Goal: Task Accomplishment & Management: Use online tool/utility

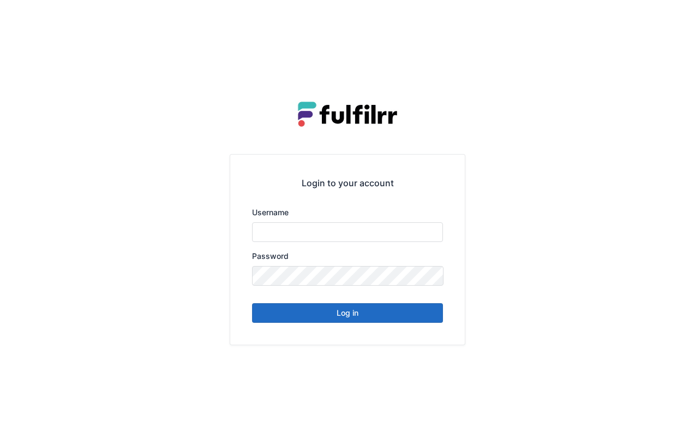
type input "******"
click at [375, 315] on button "Log in" at bounding box center [347, 313] width 191 height 20
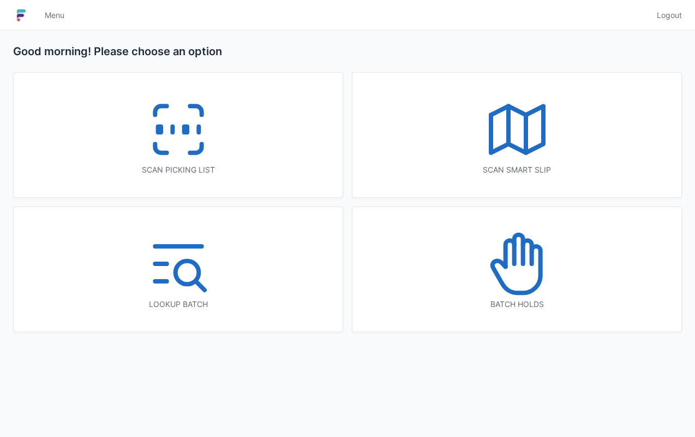
click at [180, 141] on icon at bounding box center [179, 129] width 70 height 70
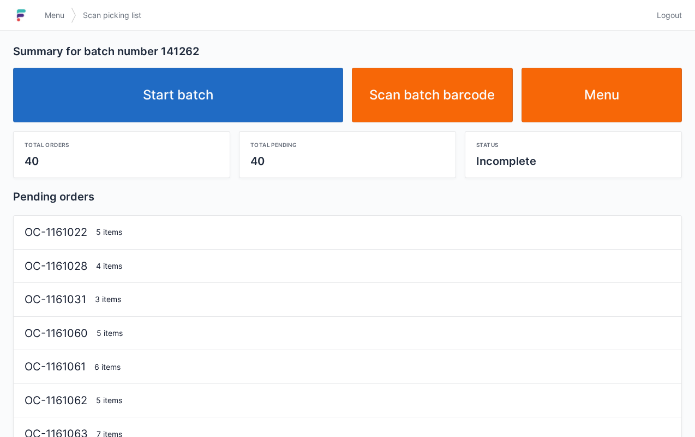
click at [219, 91] on link "Start batch" at bounding box center [178, 95] width 330 height 55
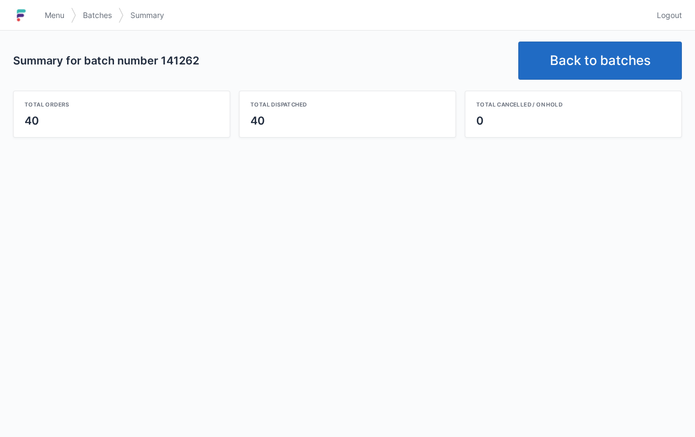
click at [623, 67] on link "Back to batches" at bounding box center [600, 60] width 164 height 38
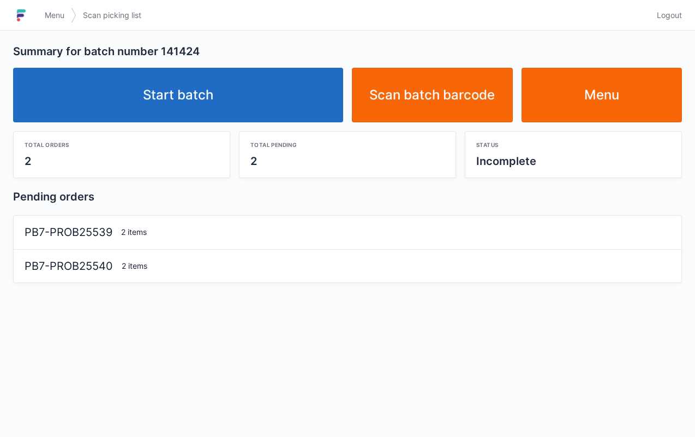
click at [214, 75] on link "Start batch" at bounding box center [178, 95] width 330 height 55
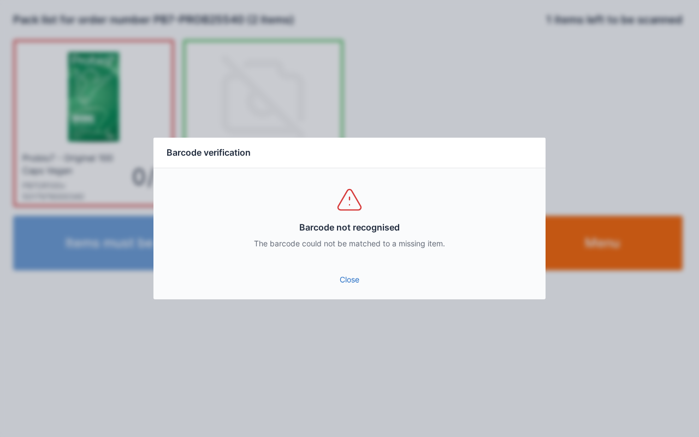
click at [334, 289] on link "Close" at bounding box center [349, 280] width 374 height 20
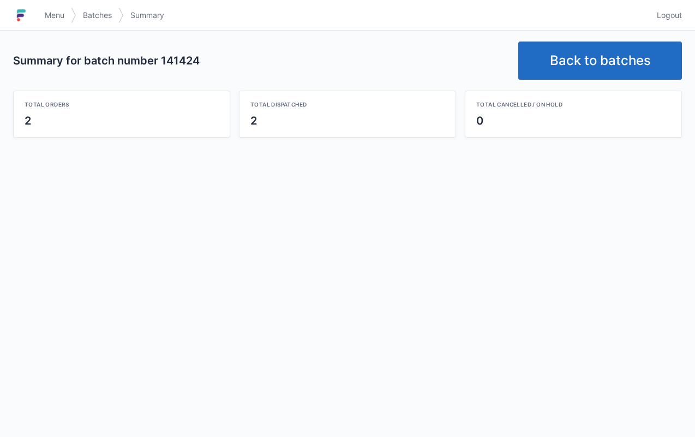
click at [595, 68] on link "Back to batches" at bounding box center [600, 60] width 164 height 38
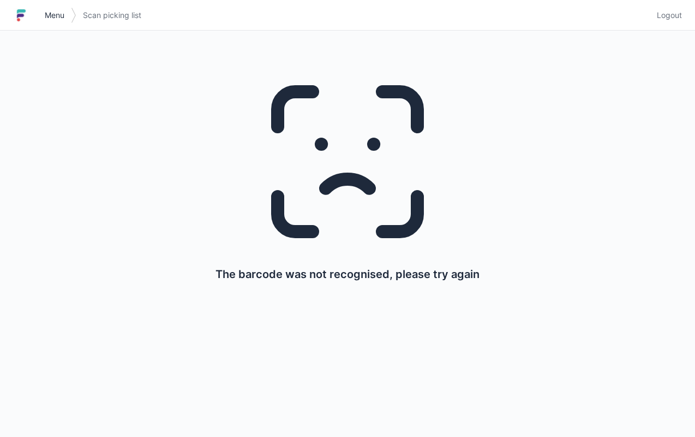
click at [64, 23] on link "Menu" at bounding box center [54, 15] width 33 height 20
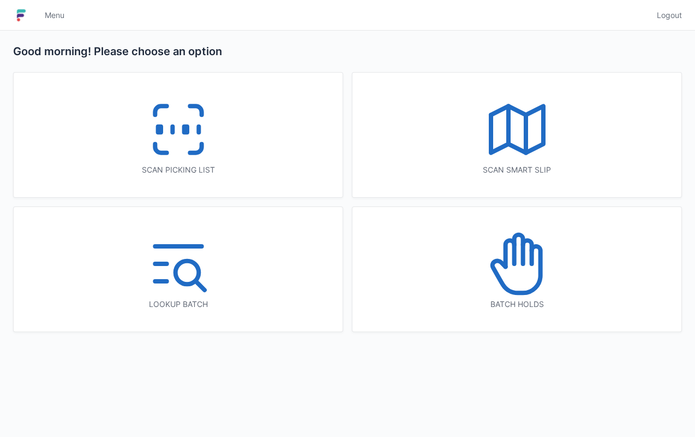
click at [170, 150] on icon at bounding box center [179, 129] width 70 height 70
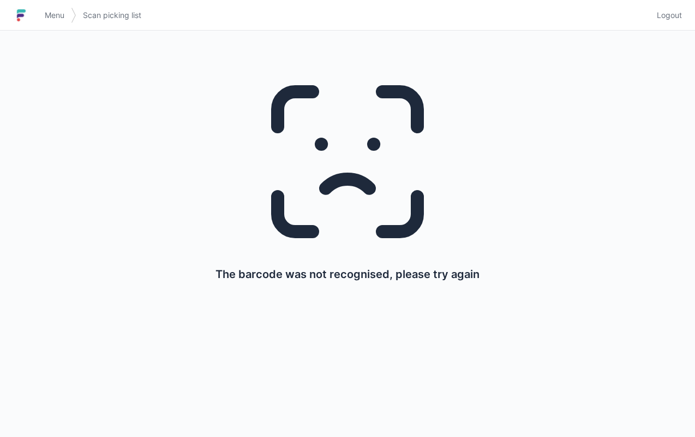
click at [52, 13] on span "Menu" at bounding box center [55, 15] width 20 height 11
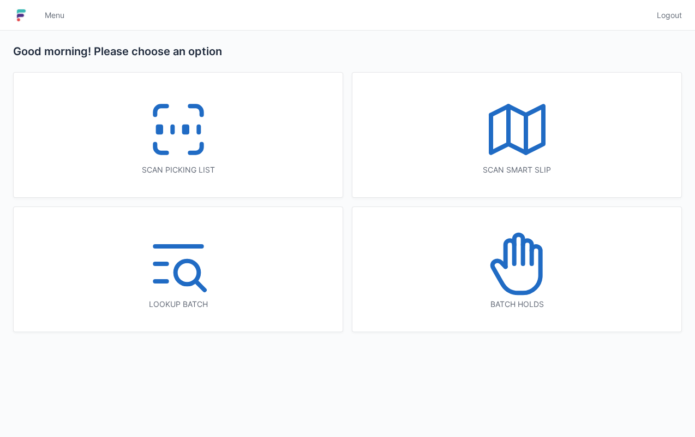
click at [173, 138] on icon at bounding box center [179, 129] width 70 height 70
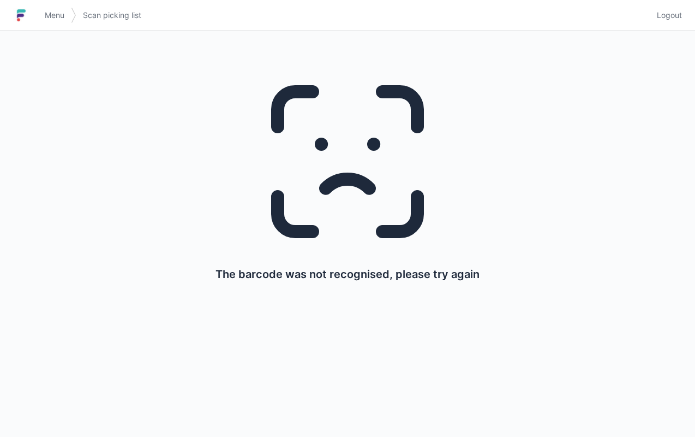
click at [42, 17] on link "Menu" at bounding box center [54, 15] width 33 height 20
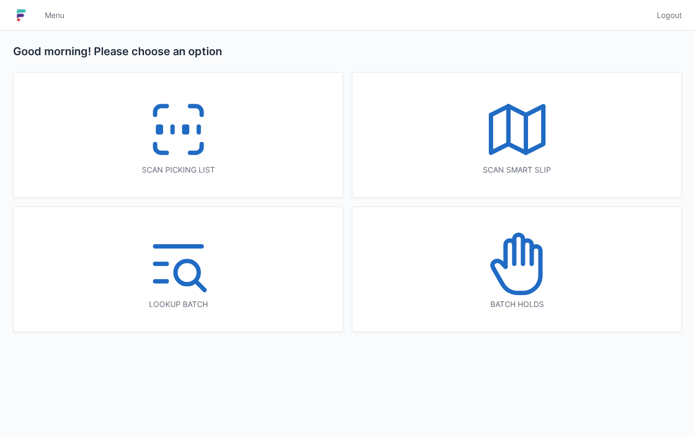
click at [671, 13] on span "Logout" at bounding box center [669, 15] width 25 height 11
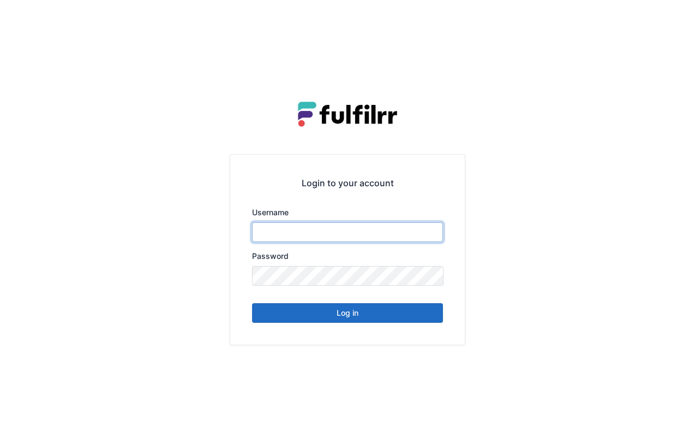
type input "******"
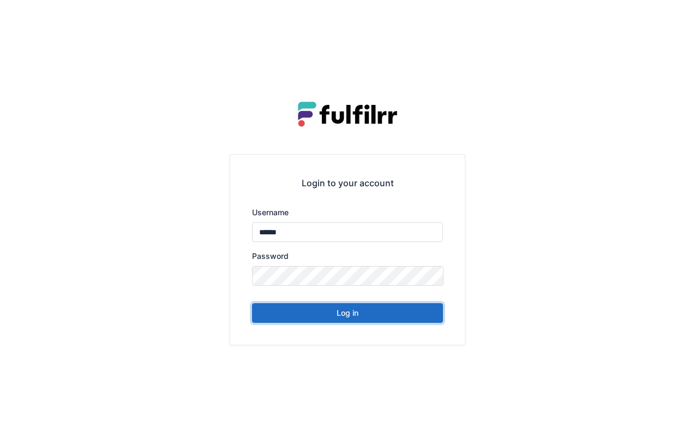
click at [365, 313] on button "Log in" at bounding box center [347, 313] width 191 height 20
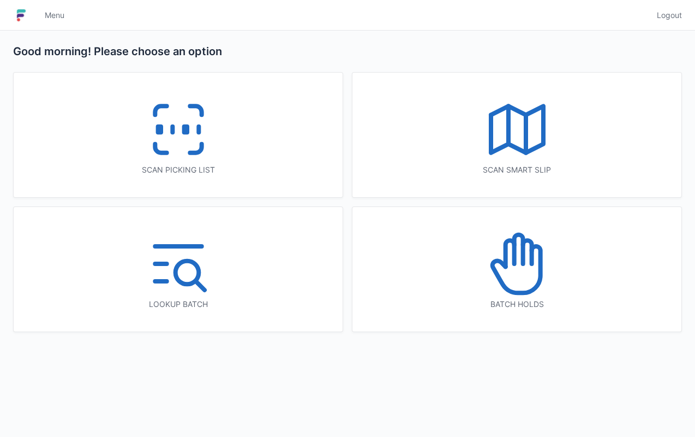
click at [184, 127] on rect at bounding box center [185, 130] width 3 height 6
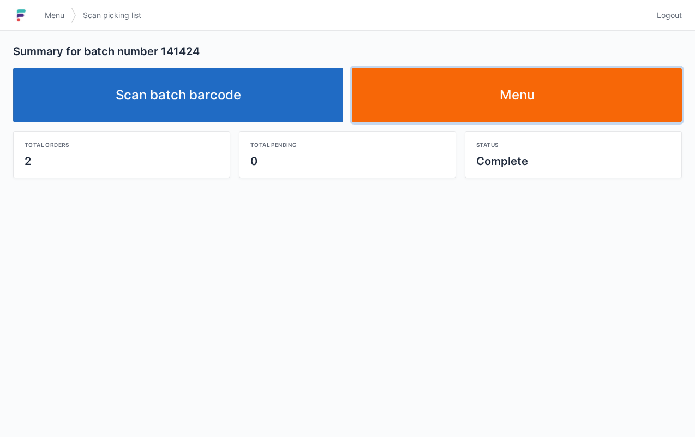
click at [496, 111] on link "Menu" at bounding box center [517, 95] width 330 height 55
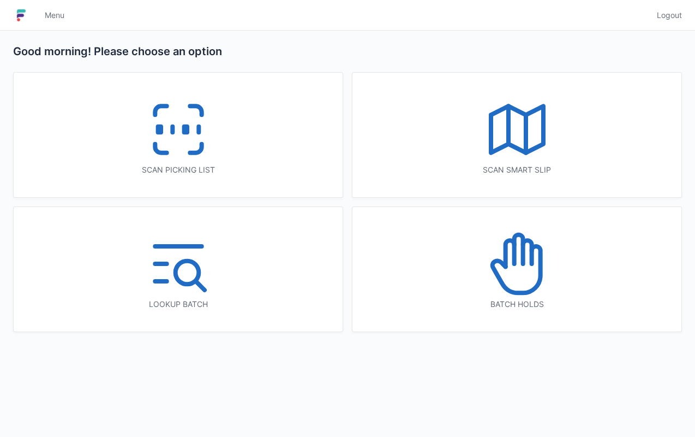
click at [187, 121] on icon at bounding box center [179, 129] width 70 height 70
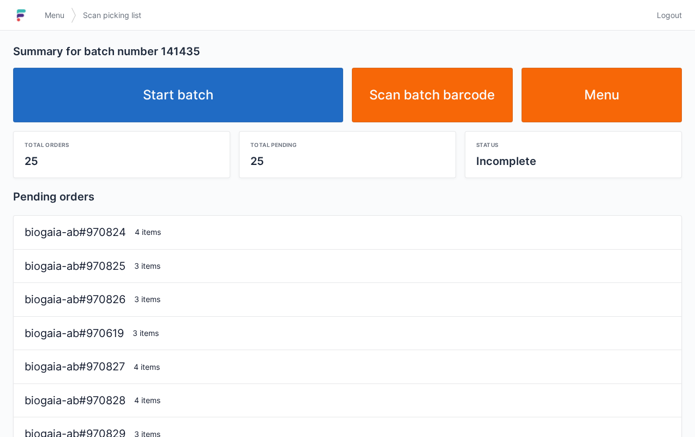
click at [275, 120] on link "Start batch" at bounding box center [178, 95] width 330 height 55
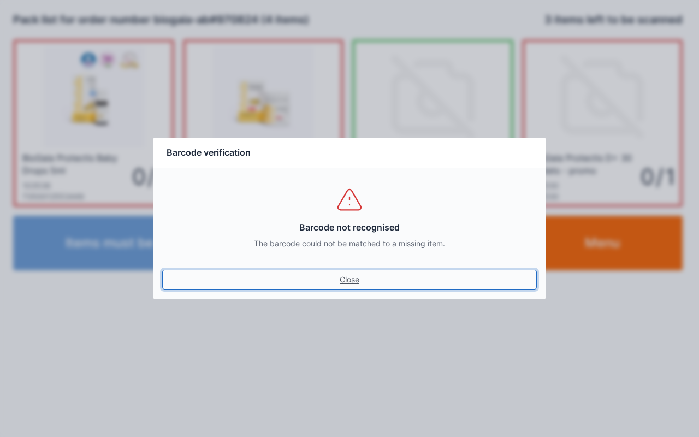
click at [333, 288] on link "Close" at bounding box center [349, 280] width 374 height 20
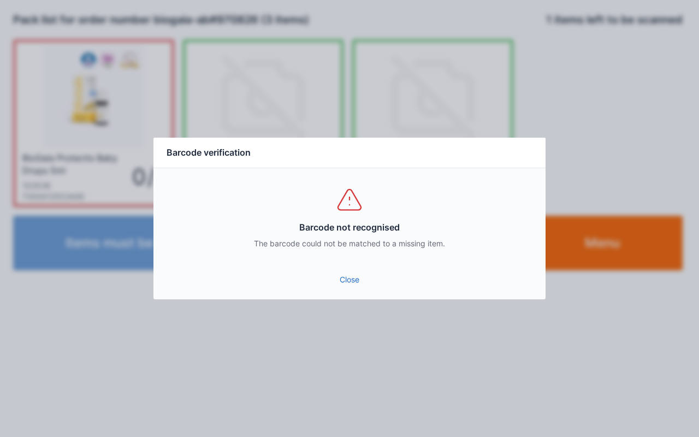
click at [344, 279] on link "Close" at bounding box center [349, 280] width 374 height 20
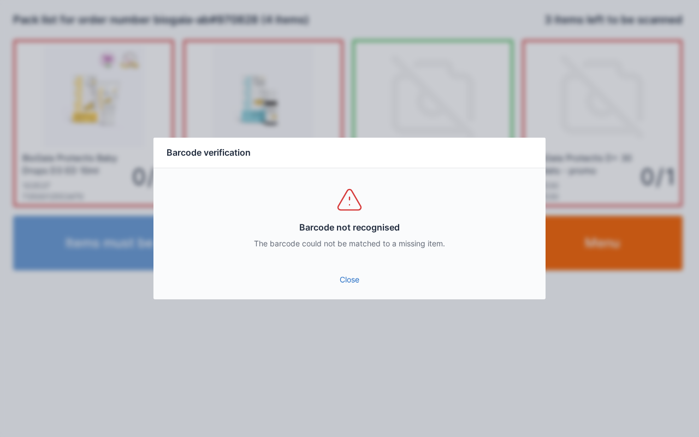
click at [358, 283] on link "Close" at bounding box center [349, 280] width 374 height 20
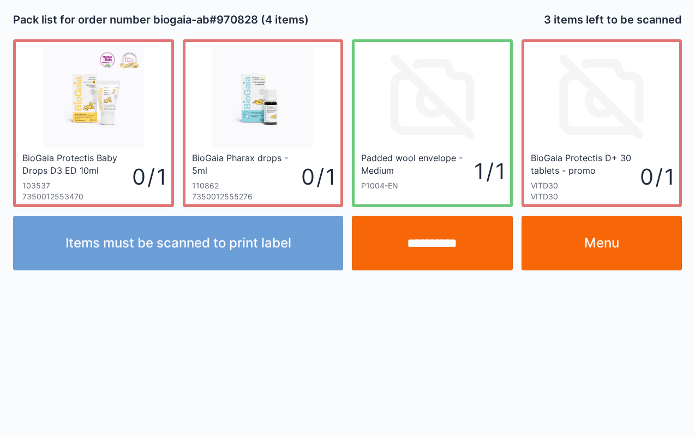
click at [432, 253] on input "**********" at bounding box center [432, 243] width 161 height 55
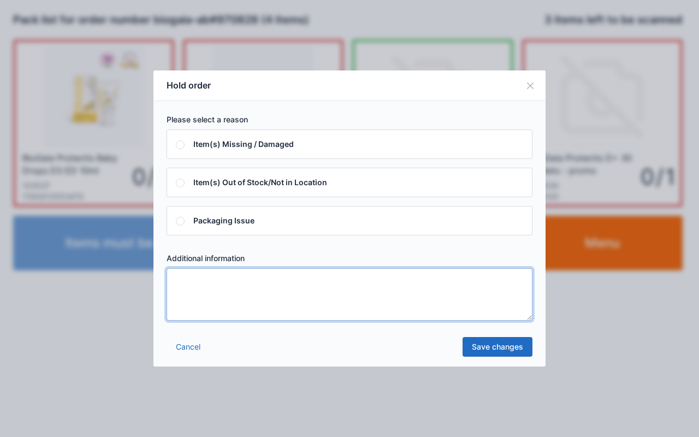
click at [235, 309] on textarea at bounding box center [349, 294] width 366 height 52
type textarea "****"
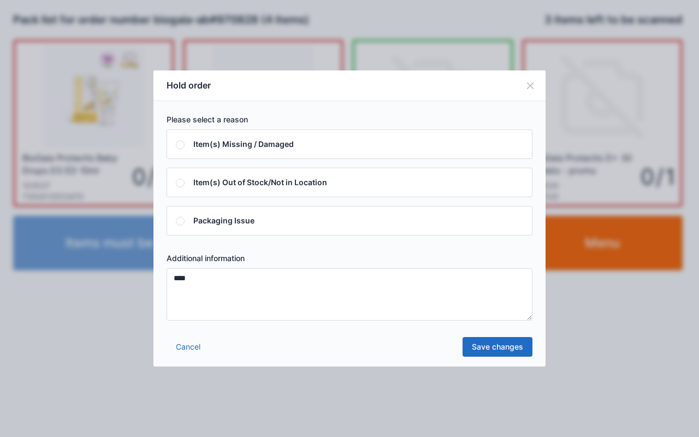
click at [509, 347] on link "Save changes" at bounding box center [497, 347] width 70 height 20
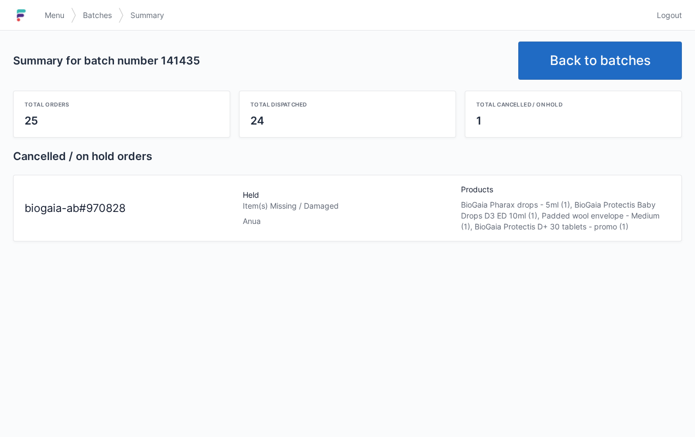
click at [45, 8] on link "Menu" at bounding box center [54, 15] width 33 height 20
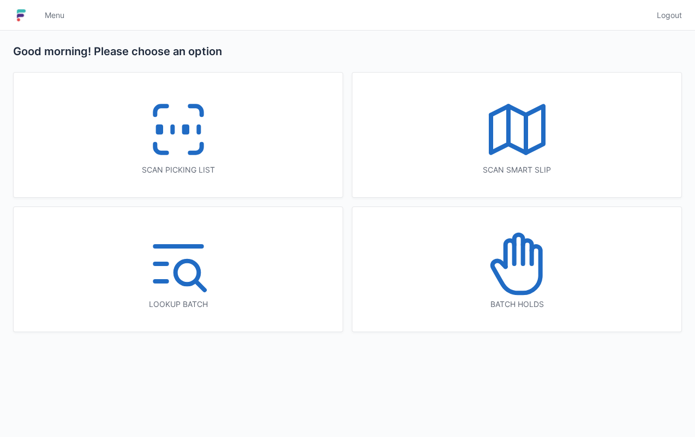
click at [523, 291] on icon at bounding box center [516, 269] width 48 height 46
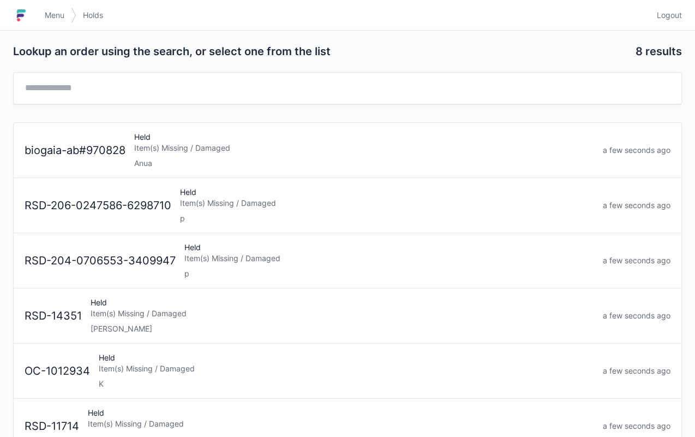
click at [71, 165] on div "biogaia-ab#970828 Held Item(s) Missing / Damaged Anua a few seconds ago" at bounding box center [347, 146] width 655 height 46
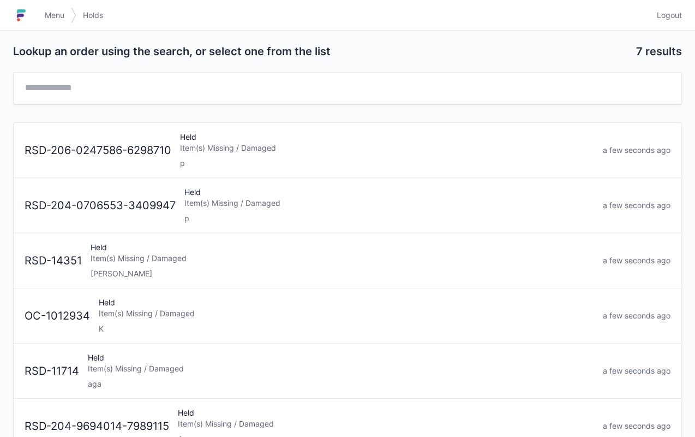
click at [50, 8] on link "Menu" at bounding box center [54, 15] width 33 height 20
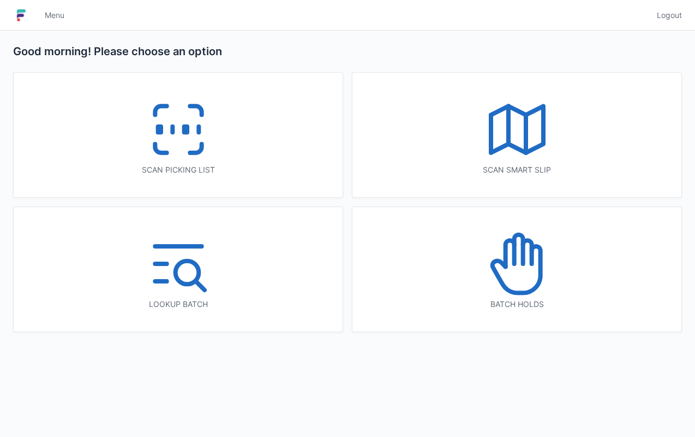
click at [209, 118] on icon at bounding box center [179, 129] width 70 height 70
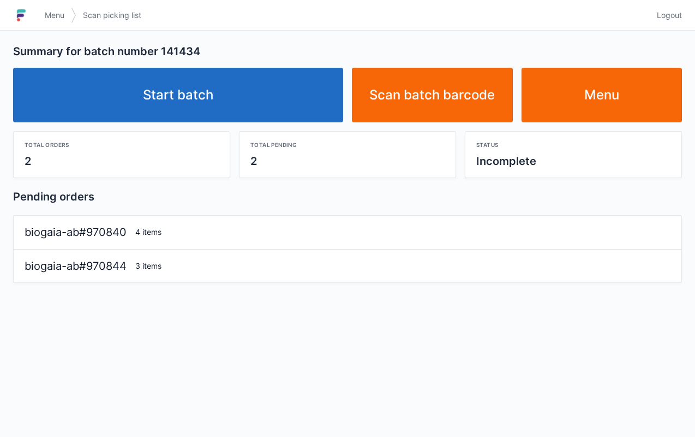
click at [243, 93] on link "Start batch" at bounding box center [178, 95] width 330 height 55
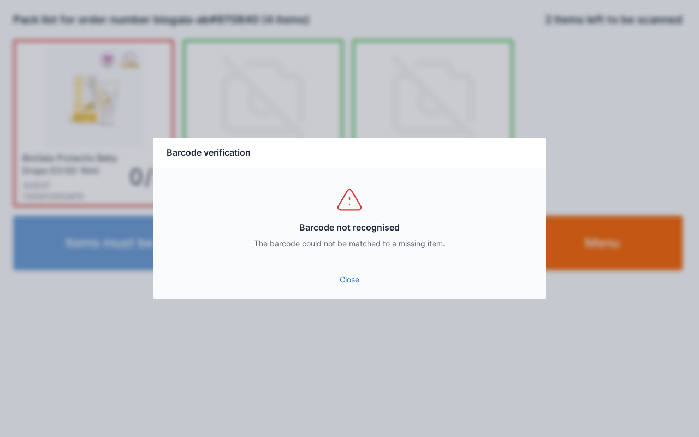
click at [351, 277] on link "Close" at bounding box center [349, 280] width 374 height 20
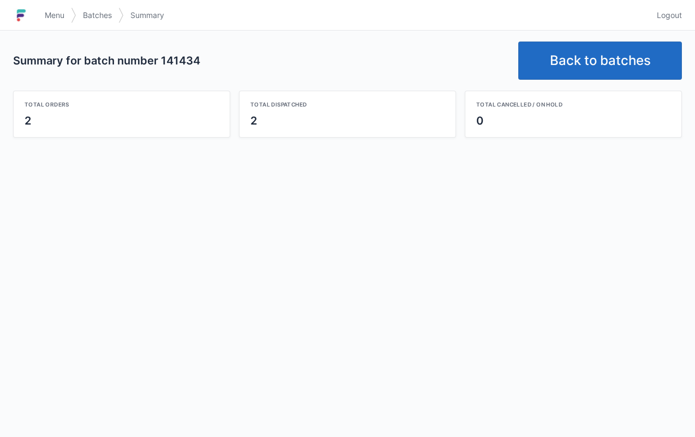
click at [628, 44] on link "Back to batches" at bounding box center [600, 60] width 164 height 38
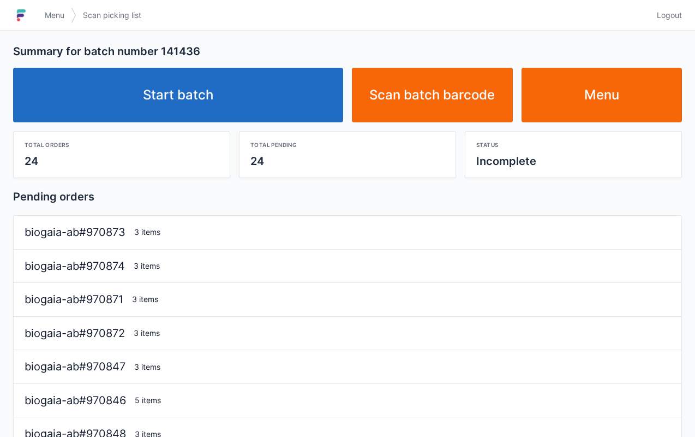
click at [191, 104] on link "Start batch" at bounding box center [178, 95] width 330 height 55
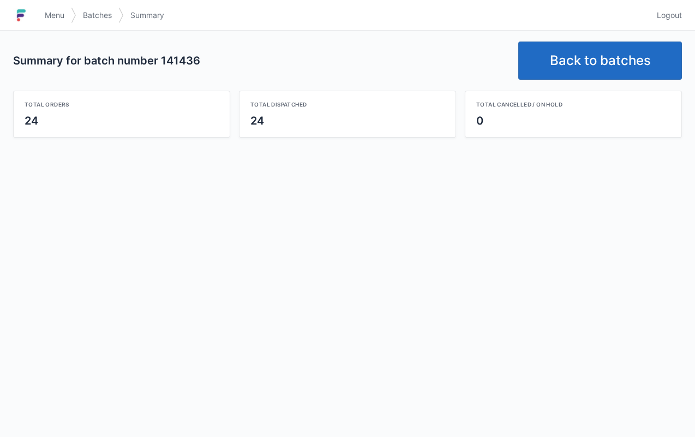
click at [612, 64] on link "Back to batches" at bounding box center [600, 60] width 164 height 38
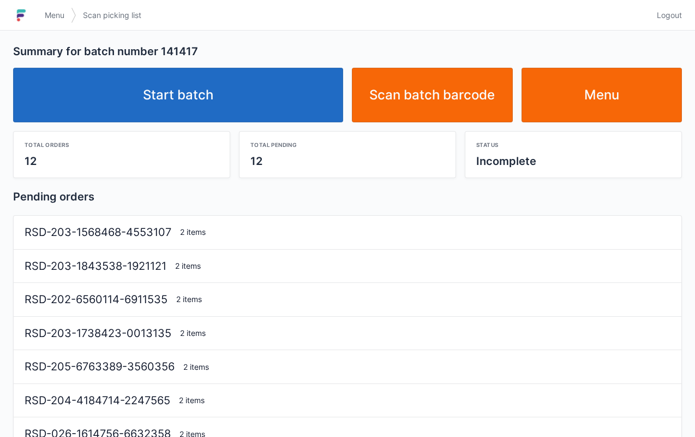
click at [186, 110] on link "Start batch" at bounding box center [178, 95] width 330 height 55
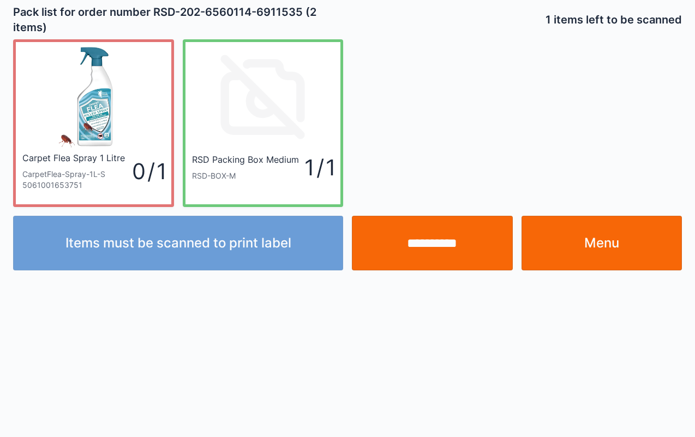
click at [610, 128] on div "Carpet Flea Spray 1 Litre CarpetFlea-Spray-1L-S 5061001653751 0 / 1 RSD Packing…" at bounding box center [348, 119] width 678 height 176
